Goal: Information Seeking & Learning: Learn about a topic

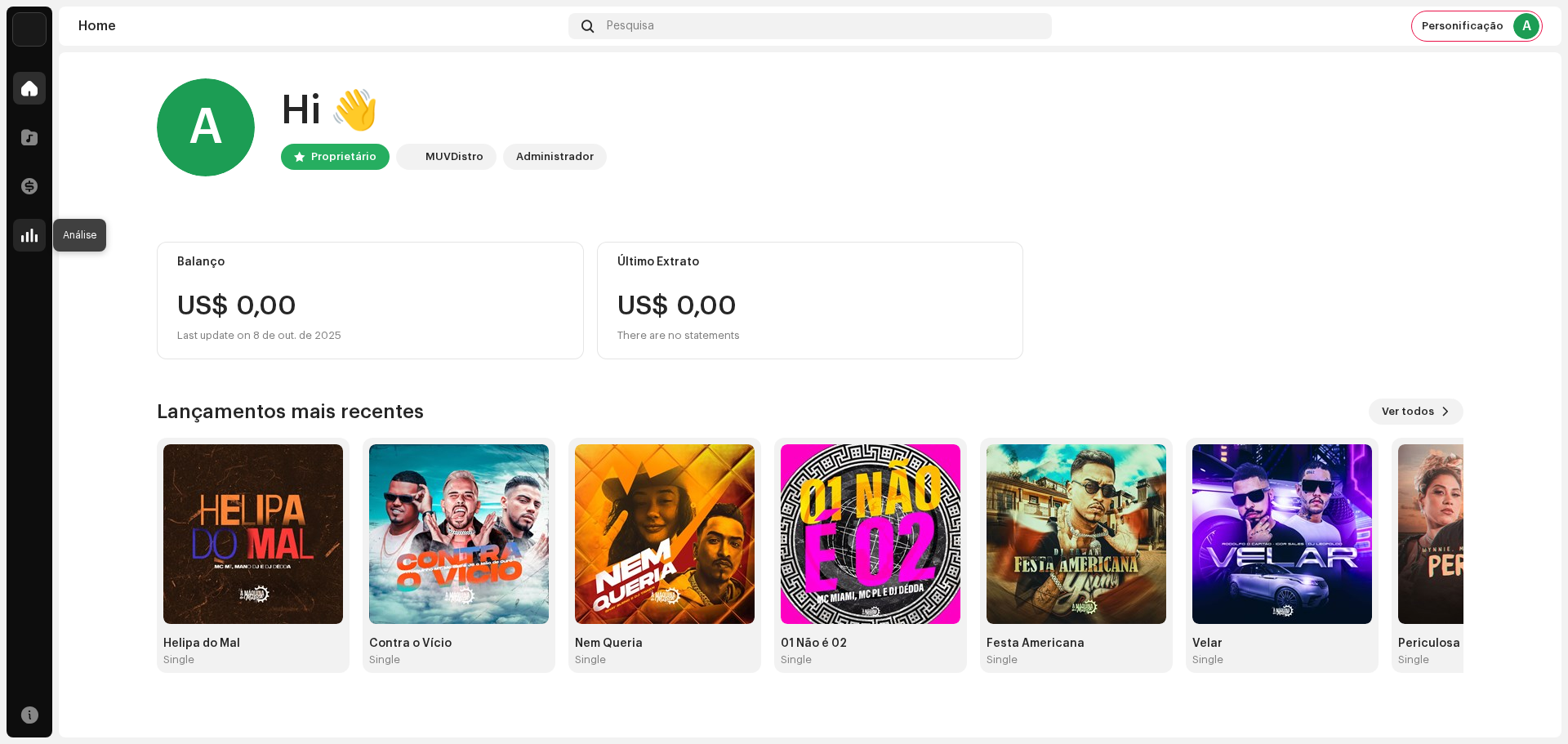
click at [39, 231] on div at bounding box center [29, 235] width 33 height 33
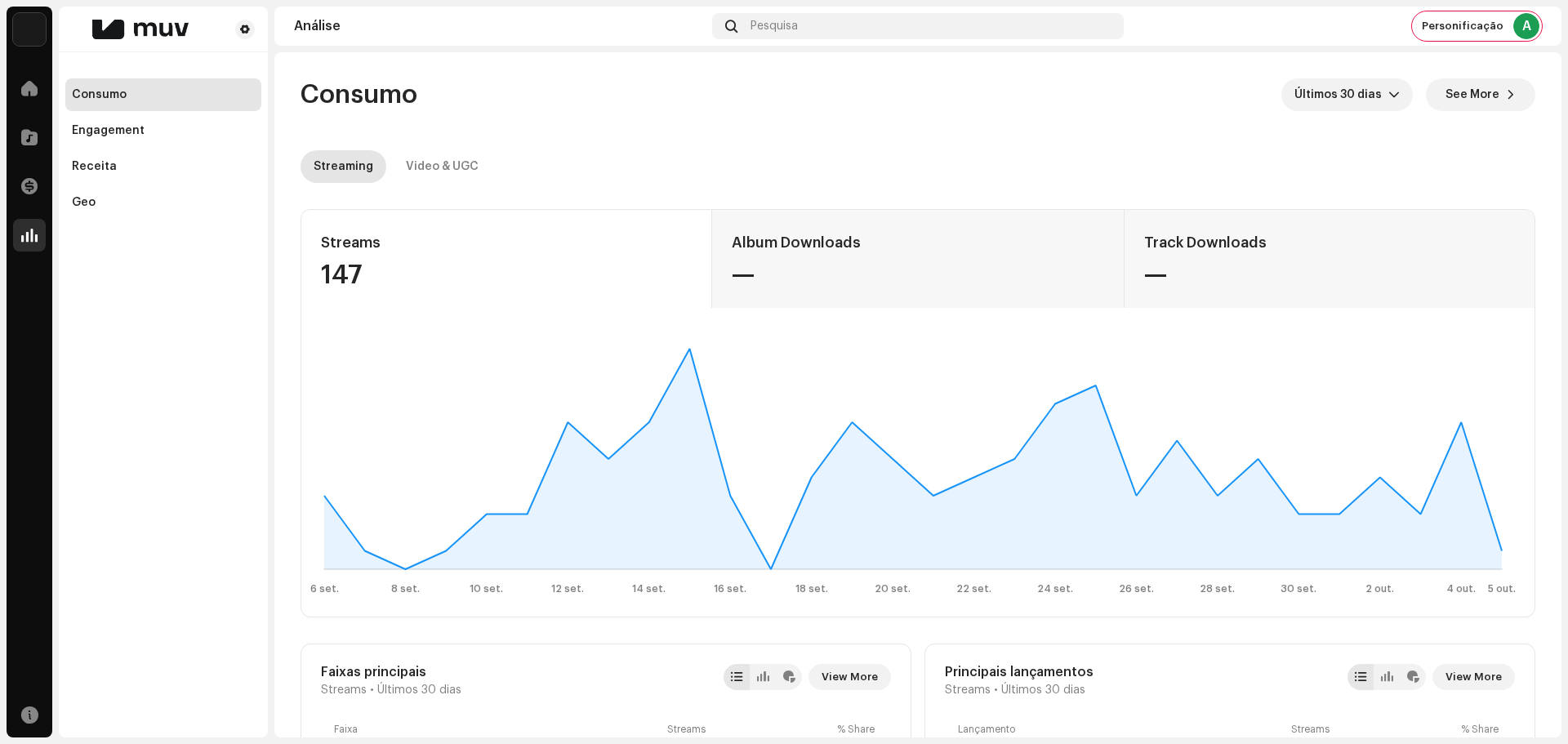
click at [327, 276] on div "147" at bounding box center [506, 275] width 371 height 26
copy div "147"
click at [423, 170] on div "Video & UGC" at bounding box center [442, 166] width 73 height 33
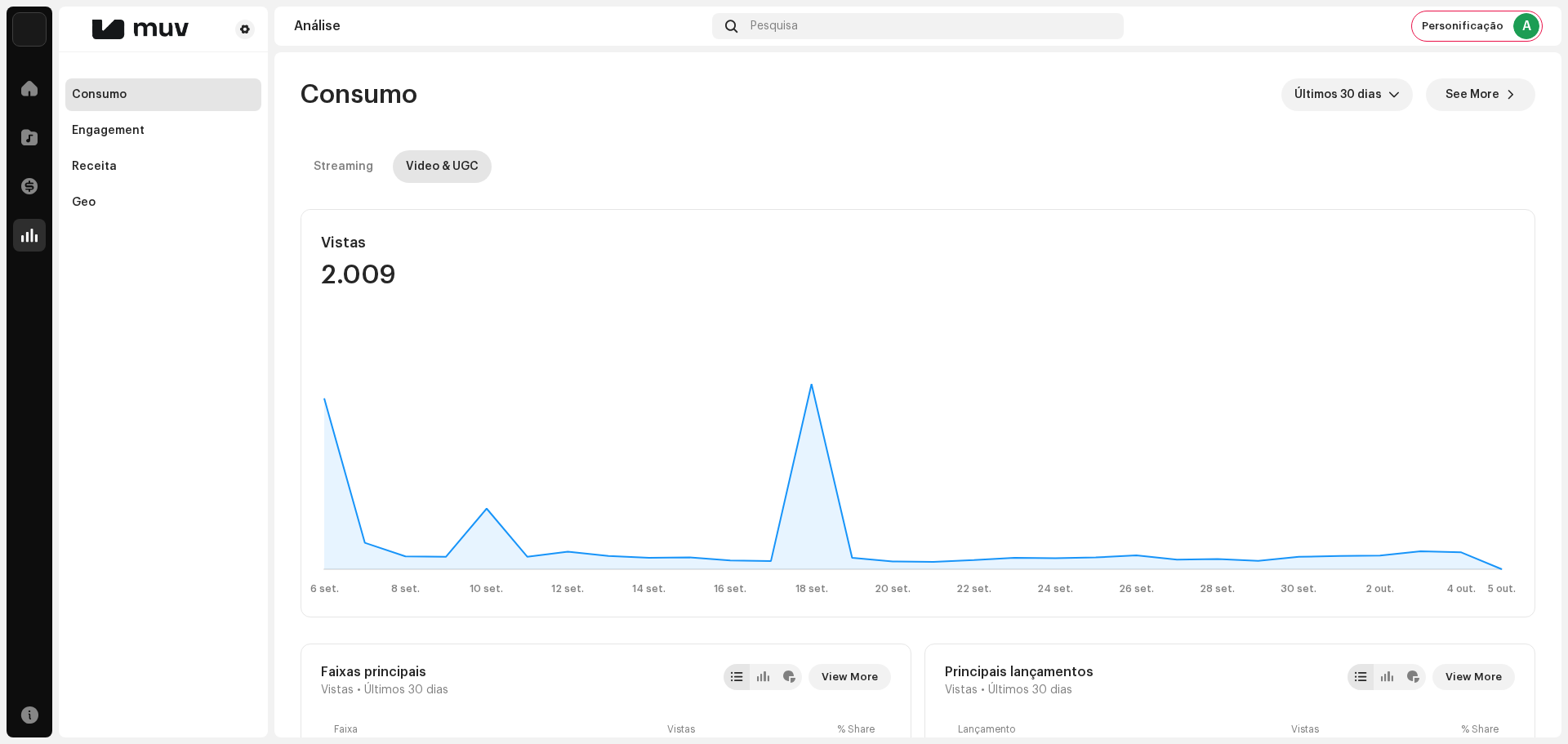
drag, startPoint x: 1439, startPoint y: 98, endPoint x: 1400, endPoint y: 126, distance: 48.0
click at [1446, 98] on span "See More" at bounding box center [1472, 94] width 54 height 33
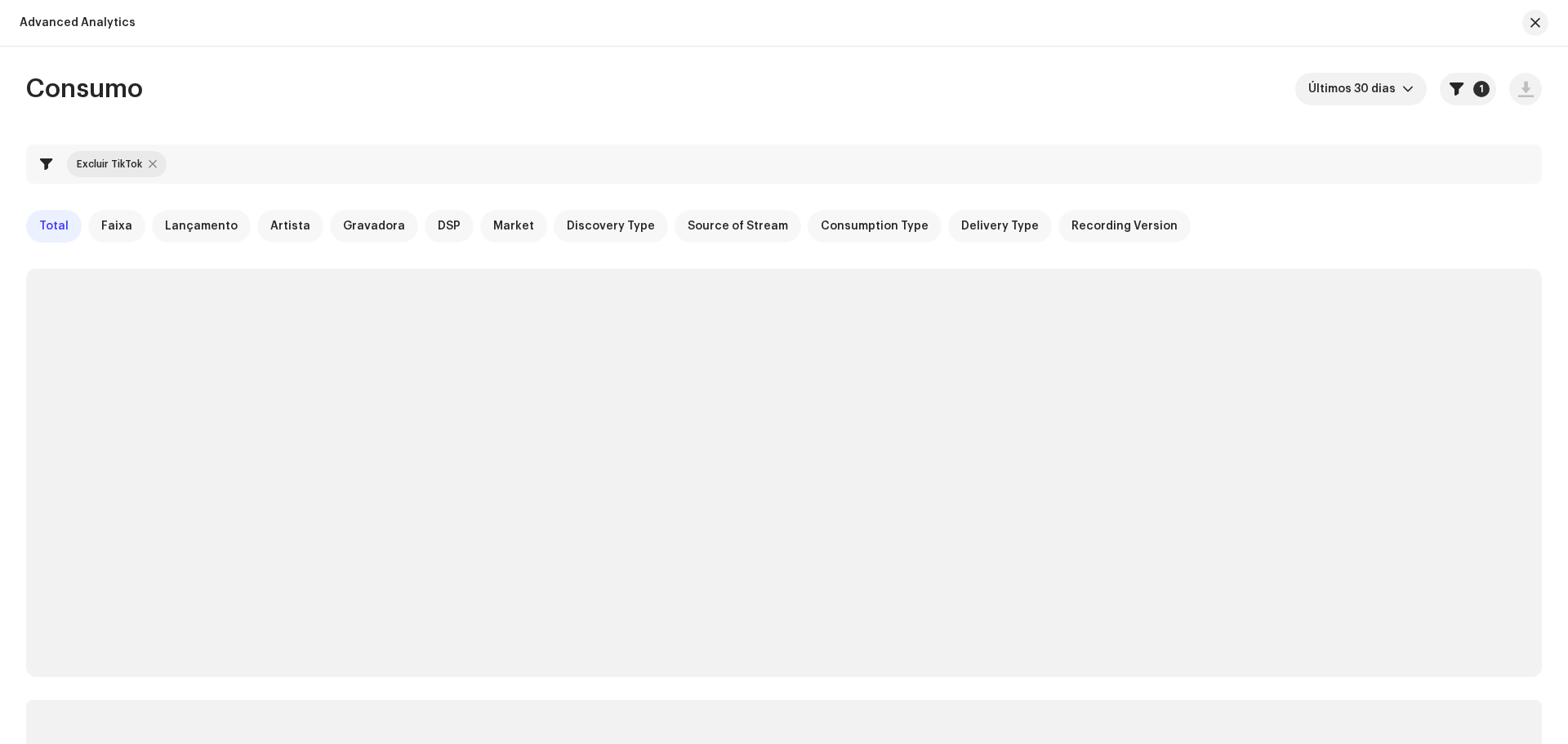
click at [154, 161] on div at bounding box center [152, 163] width 8 height 13
checkbox input "false"
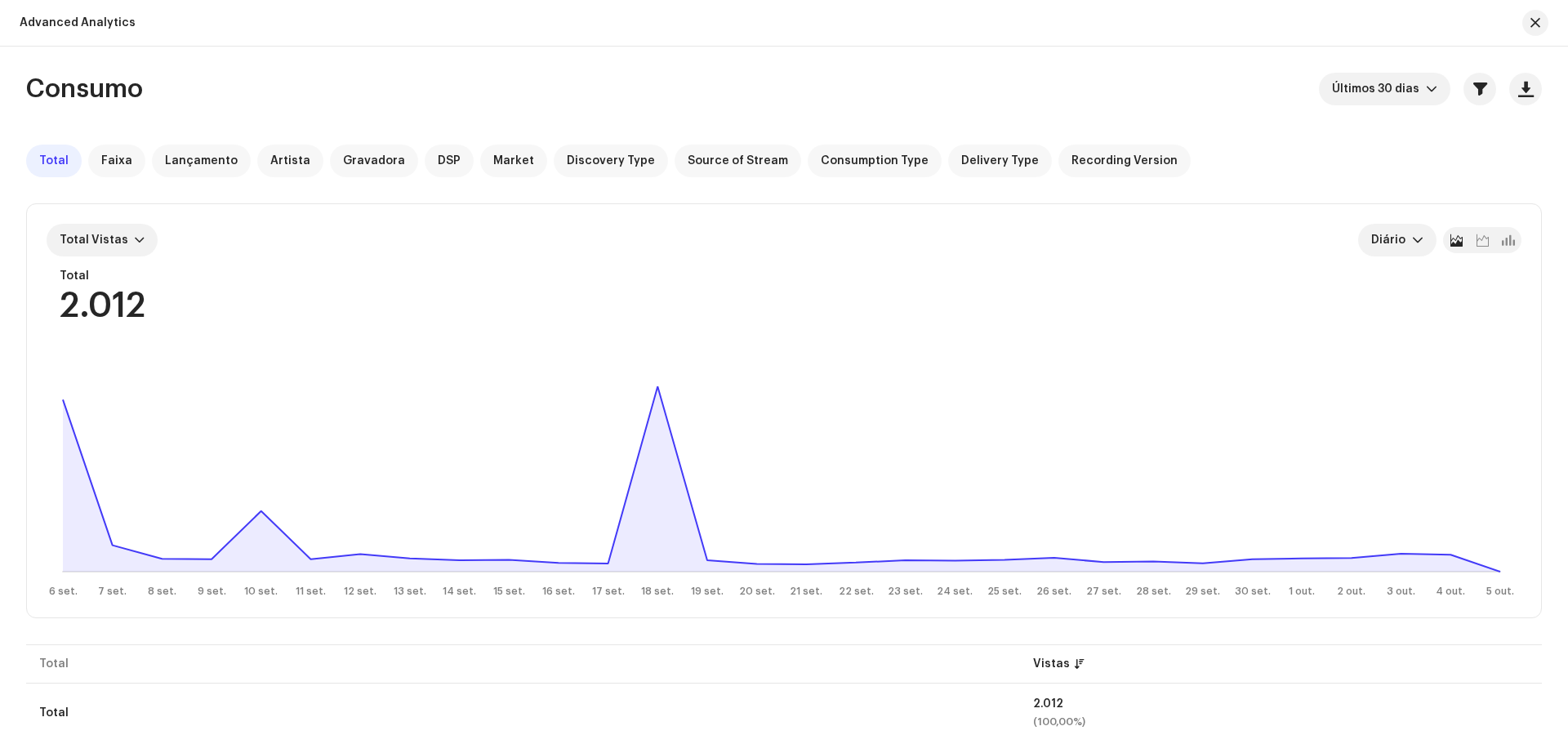
click at [100, 307] on div "2.012" at bounding box center [103, 306] width 86 height 34
copy div "2.012"
click at [1541, 18] on button "button" at bounding box center [1535, 23] width 26 height 26
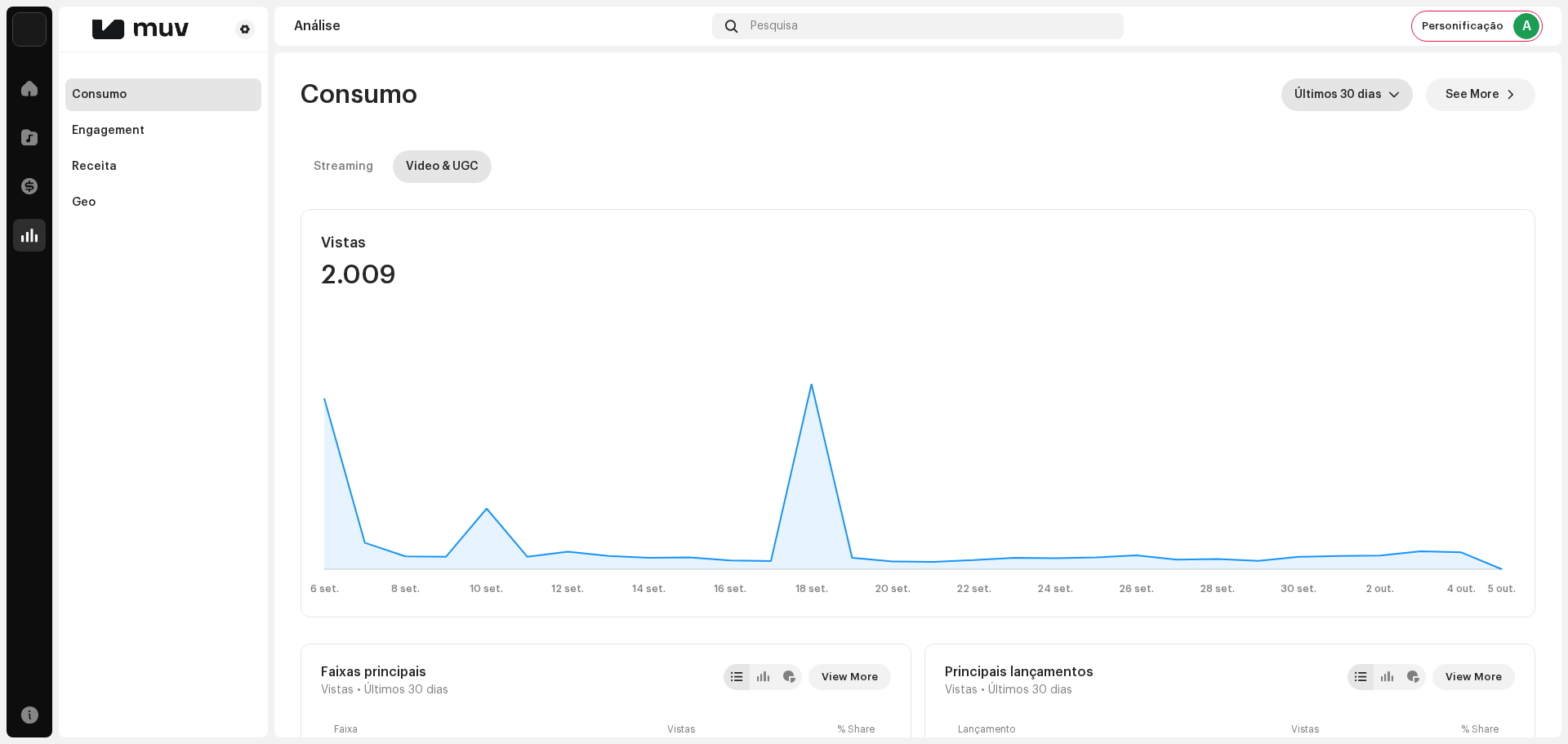
click at [1369, 99] on span "Últimos 30 dias" at bounding box center [1341, 94] width 94 height 33
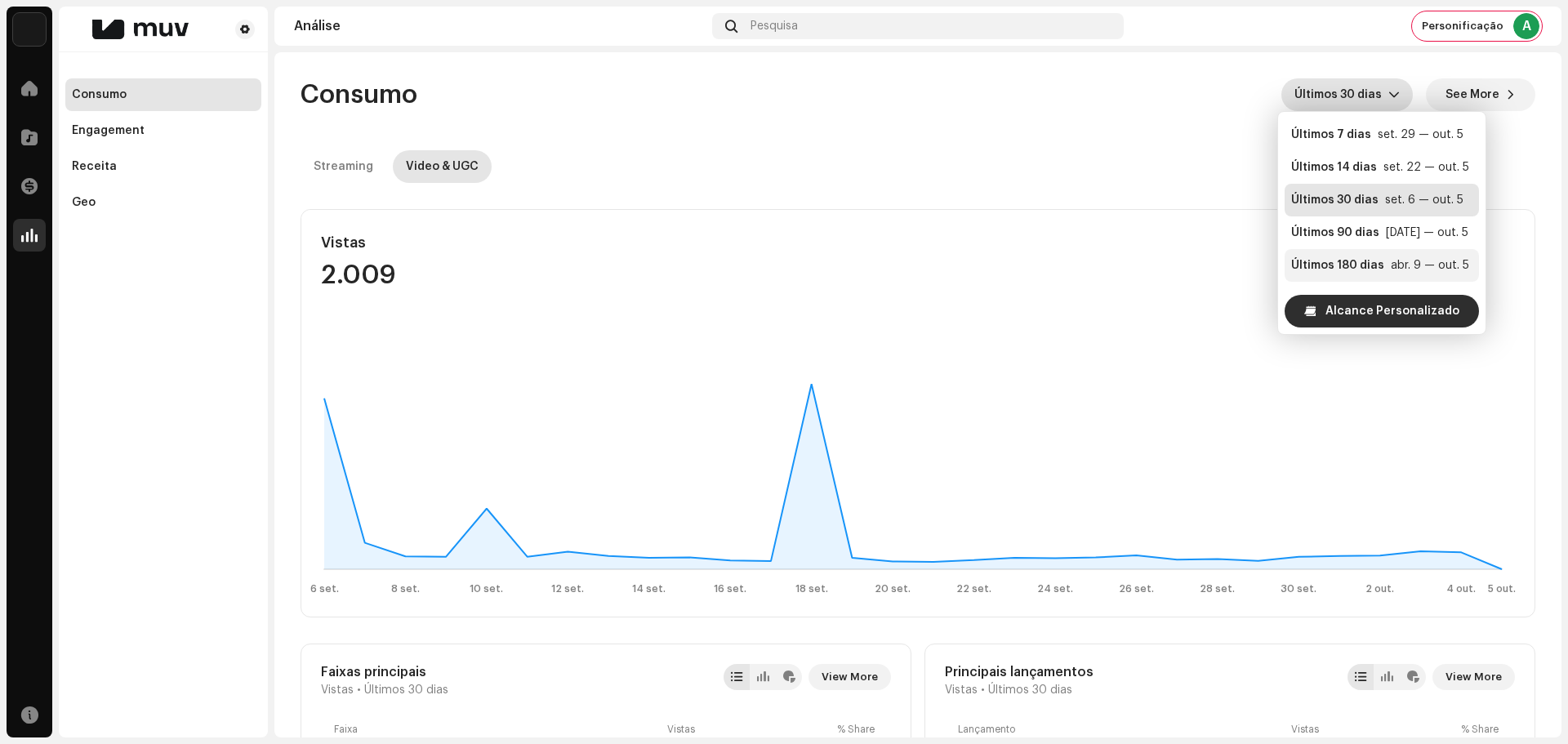
click at [1354, 254] on li "Últimos 180 [PERSON_NAME] abr. 9 — out. 5" at bounding box center [1382, 264] width 194 height 33
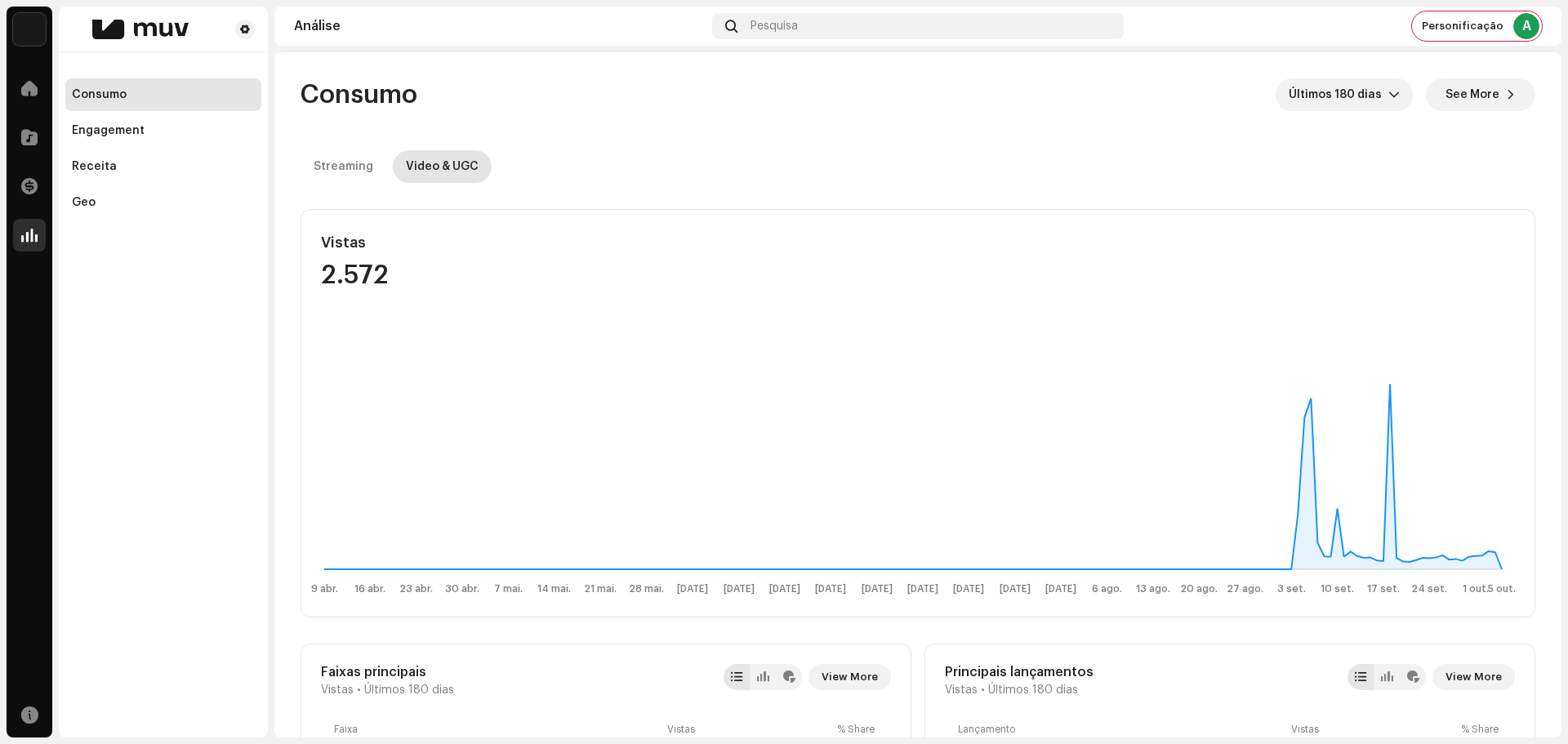
click at [1492, 100] on button "See More" at bounding box center [1480, 94] width 110 height 33
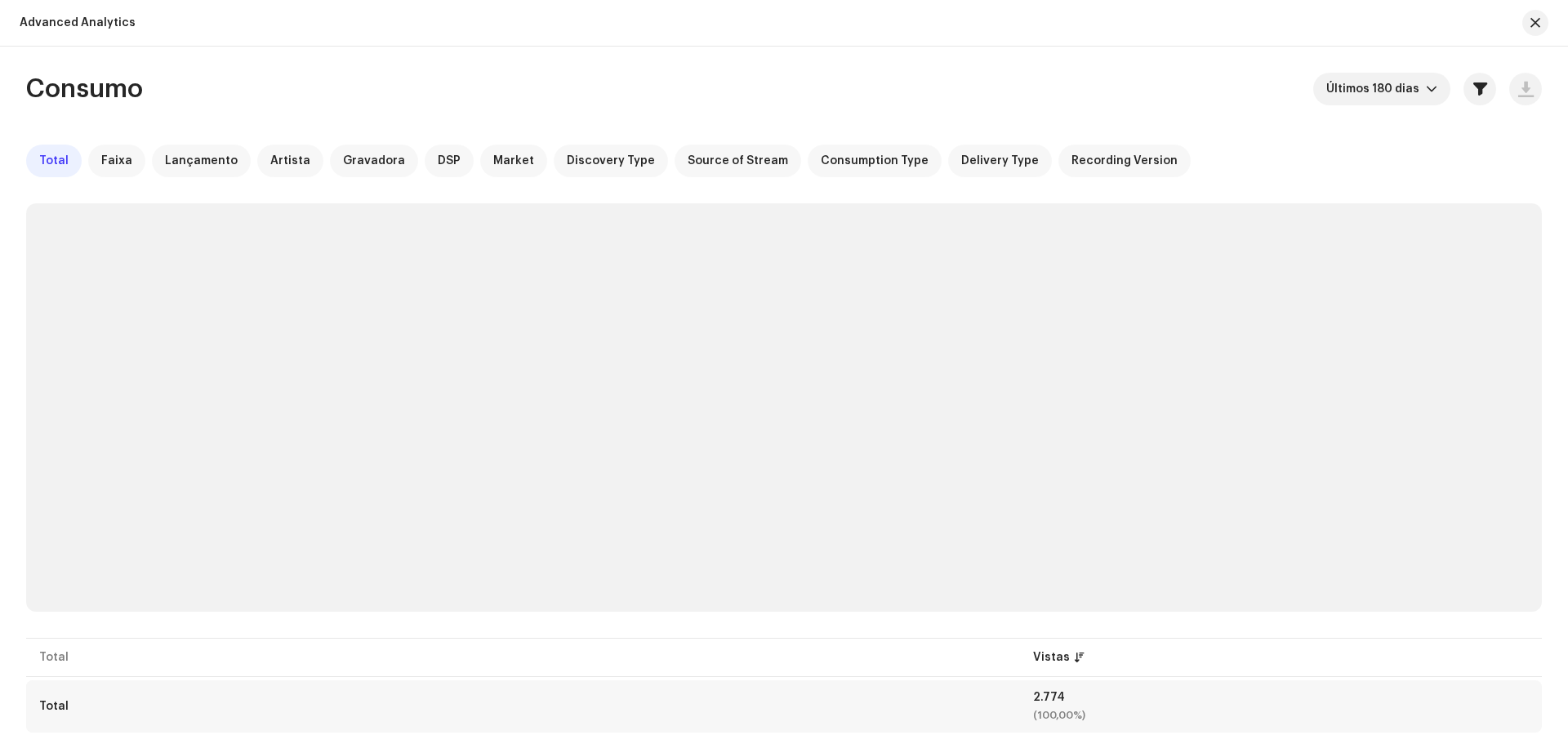
click at [1040, 697] on div "2.774" at bounding box center [1281, 697] width 496 height 11
copy div "2.774"
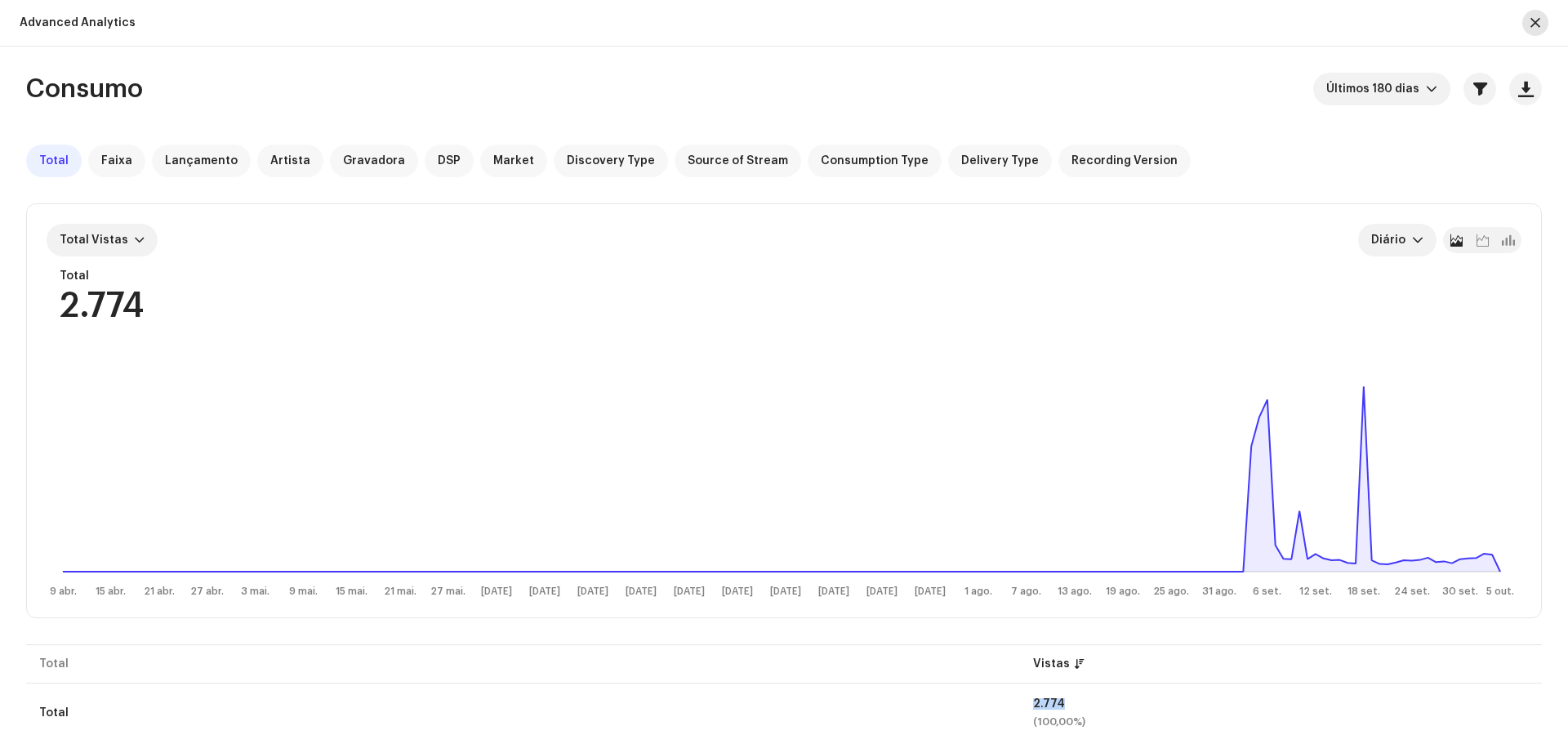
click at [1539, 16] on button "button" at bounding box center [1535, 23] width 26 height 26
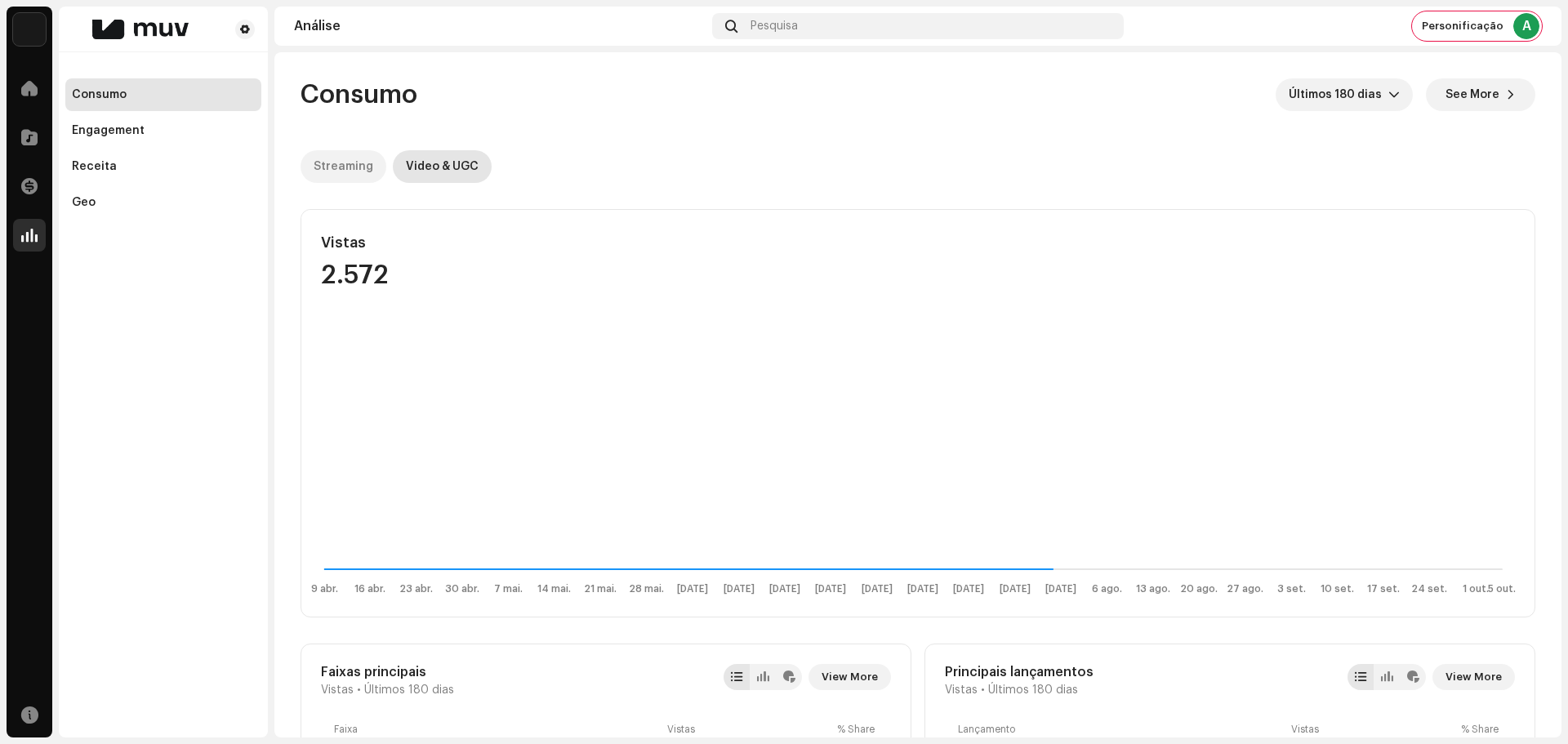
click at [332, 173] on div "Streaming" at bounding box center [344, 166] width 60 height 33
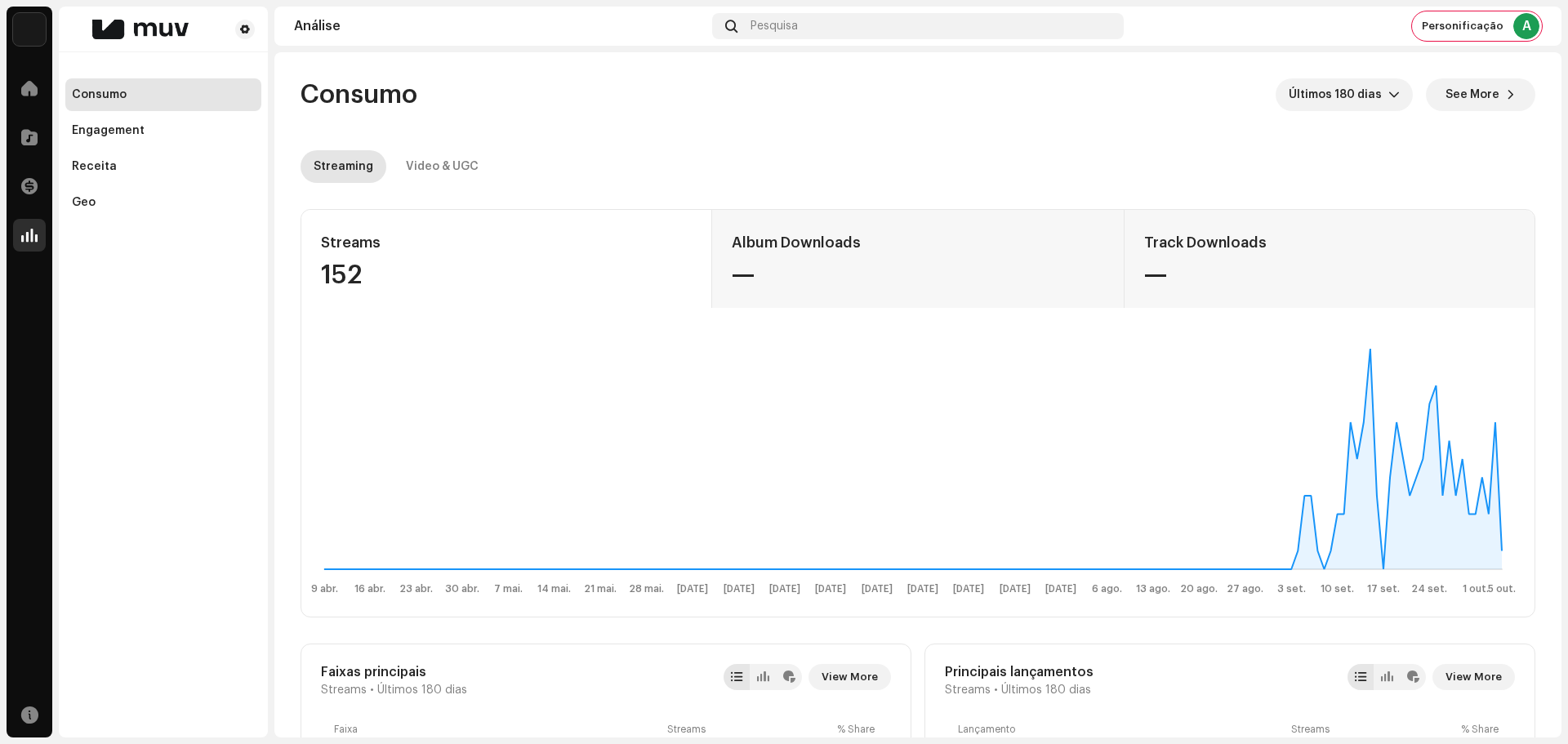
click at [352, 270] on div "152" at bounding box center [506, 275] width 371 height 26
click at [352, 270] on div "152" at bounding box center [506, 275] width 371 height 26
copy div "152"
